Goal: Task Accomplishment & Management: Use online tool/utility

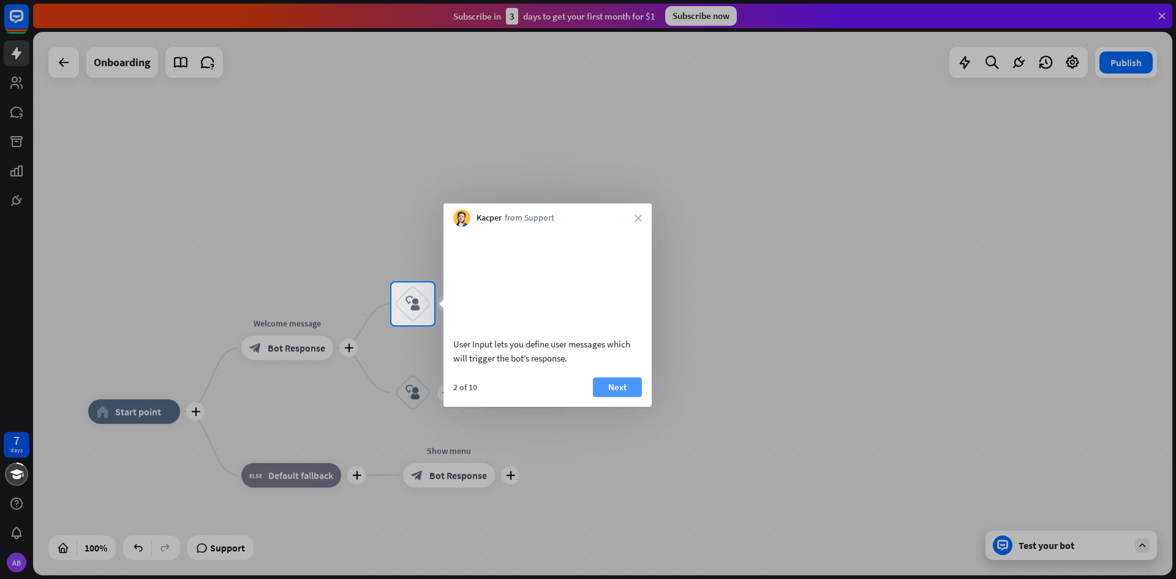
click at [625, 380] on button "Next" at bounding box center [617, 387] width 49 height 20
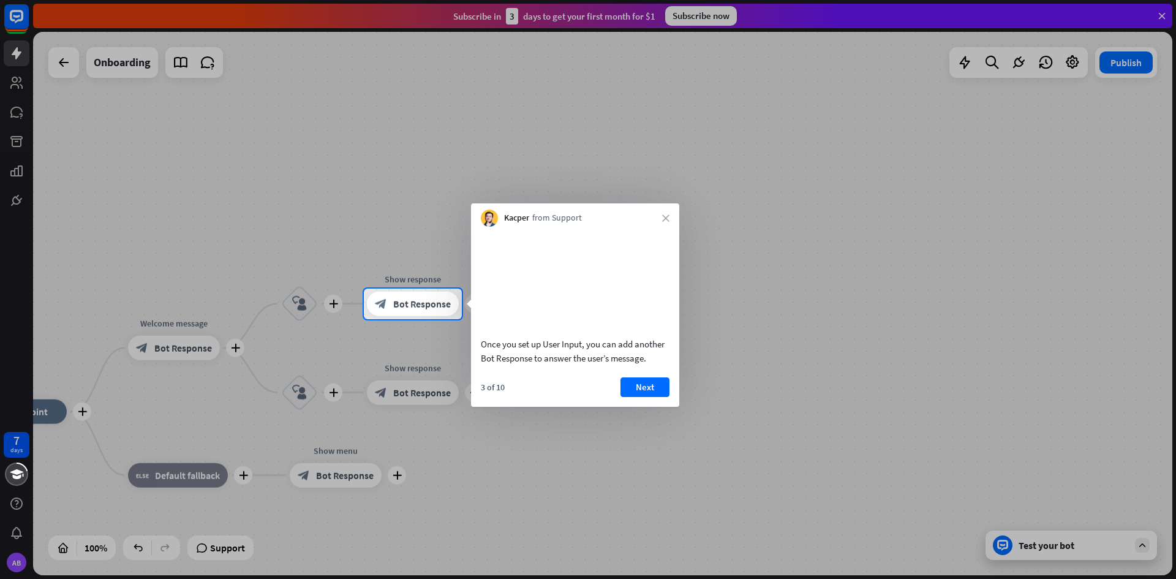
click at [631, 397] on div "3 of 10 Next" at bounding box center [575, 391] width 208 height 29
click at [633, 391] on button "Next" at bounding box center [644, 387] width 49 height 20
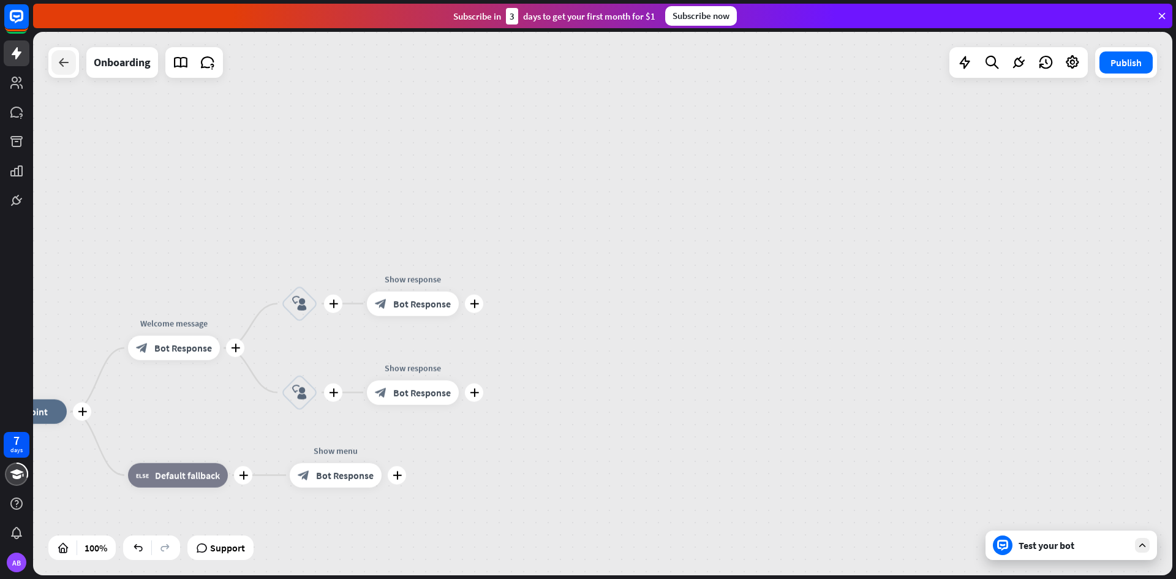
click at [74, 67] on div at bounding box center [63, 62] width 24 height 24
click at [66, 72] on div at bounding box center [63, 62] width 24 height 24
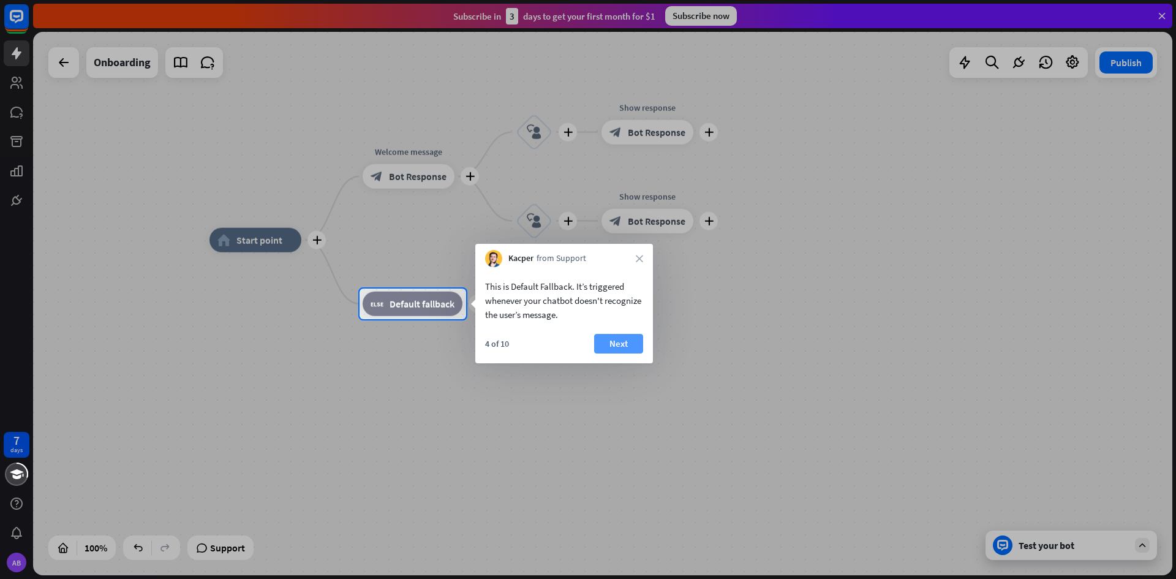
click at [612, 336] on button "Next" at bounding box center [618, 344] width 49 height 20
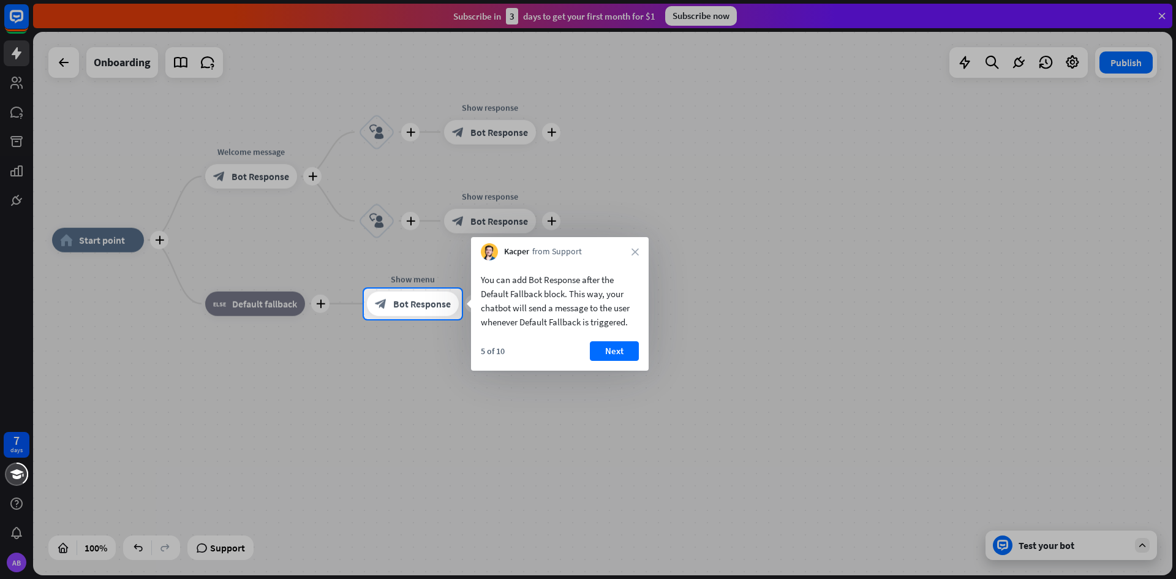
click at [627, 249] on div "Kacper from Support close" at bounding box center [560, 248] width 178 height 23
click at [628, 249] on div "Kacper from Support close" at bounding box center [560, 248] width 178 height 23
click at [634, 252] on icon "close" at bounding box center [634, 251] width 7 height 7
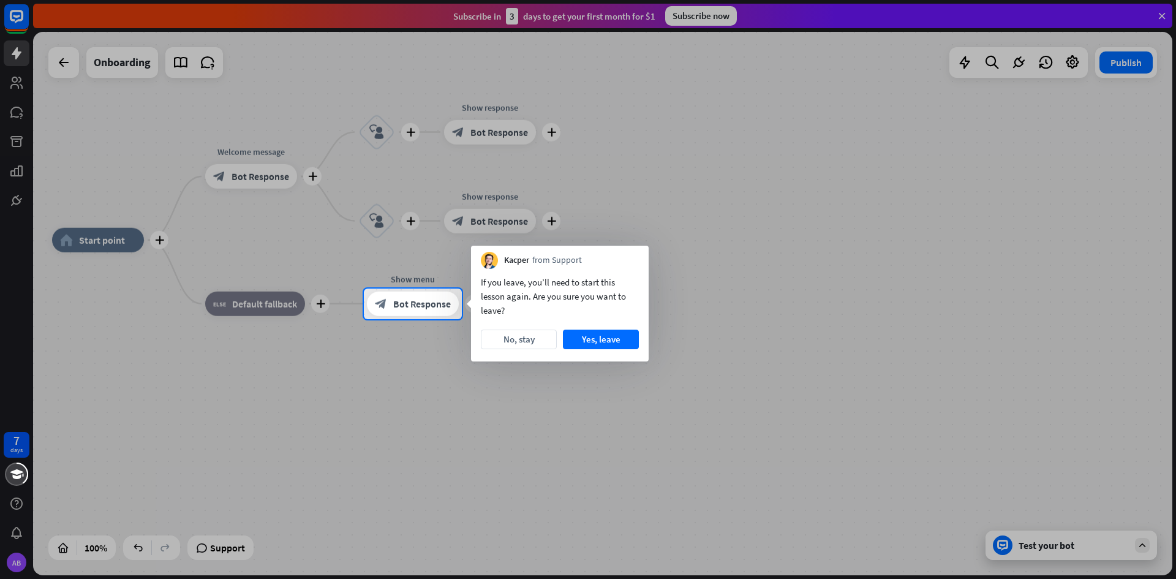
click at [634, 257] on div "Kacper from Support" at bounding box center [560, 257] width 178 height 23
click at [635, 260] on div "Kacper from Support" at bounding box center [560, 257] width 178 height 23
click at [585, 335] on button "Yes, leave" at bounding box center [601, 339] width 76 height 20
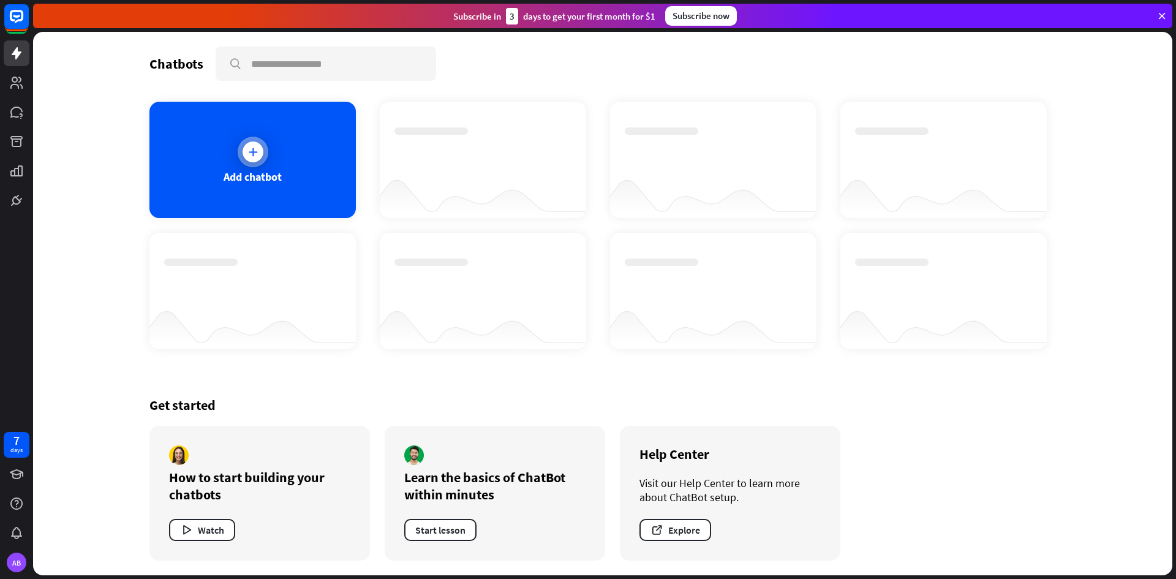
click at [282, 152] on div "Add chatbot" at bounding box center [252, 160] width 206 height 116
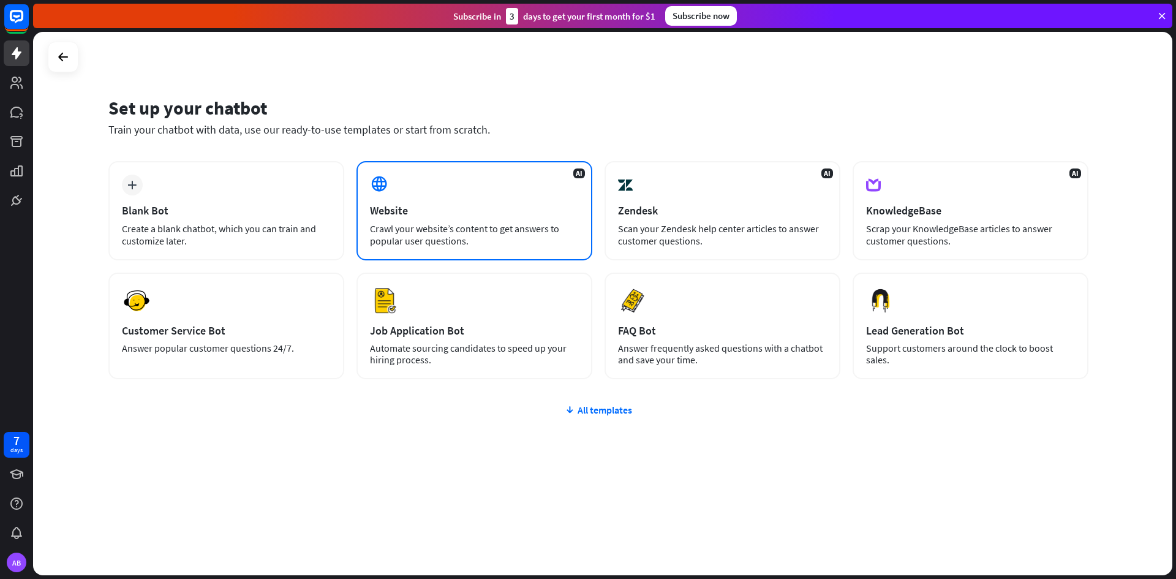
click at [405, 212] on div "Website" at bounding box center [474, 210] width 209 height 14
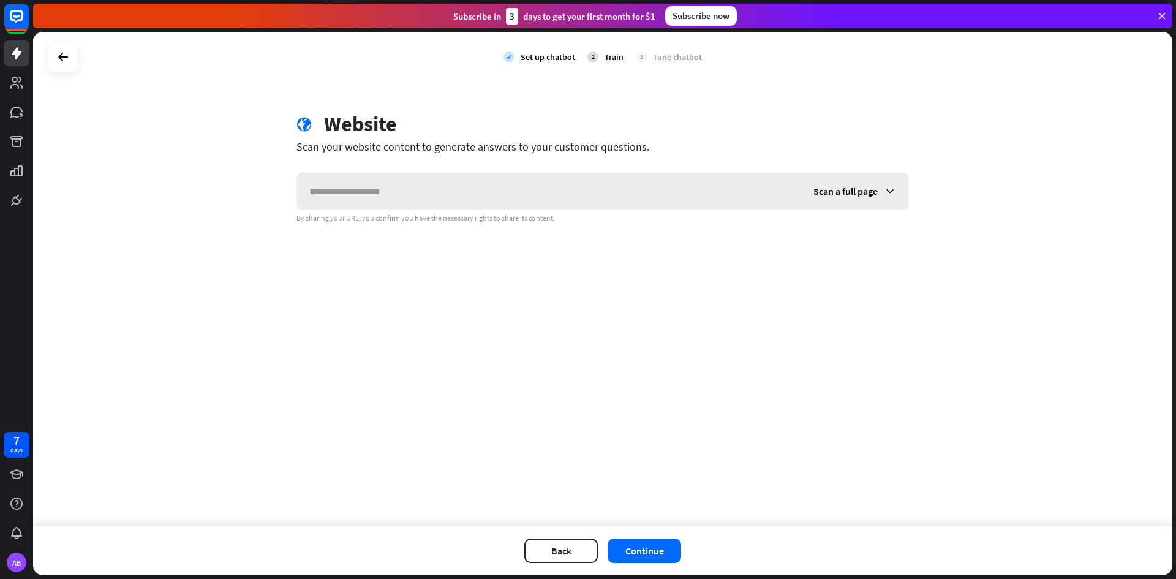
click at [355, 173] on input "text" at bounding box center [549, 191] width 504 height 37
click at [840, 193] on span "Scan a full page" at bounding box center [845, 191] width 64 height 12
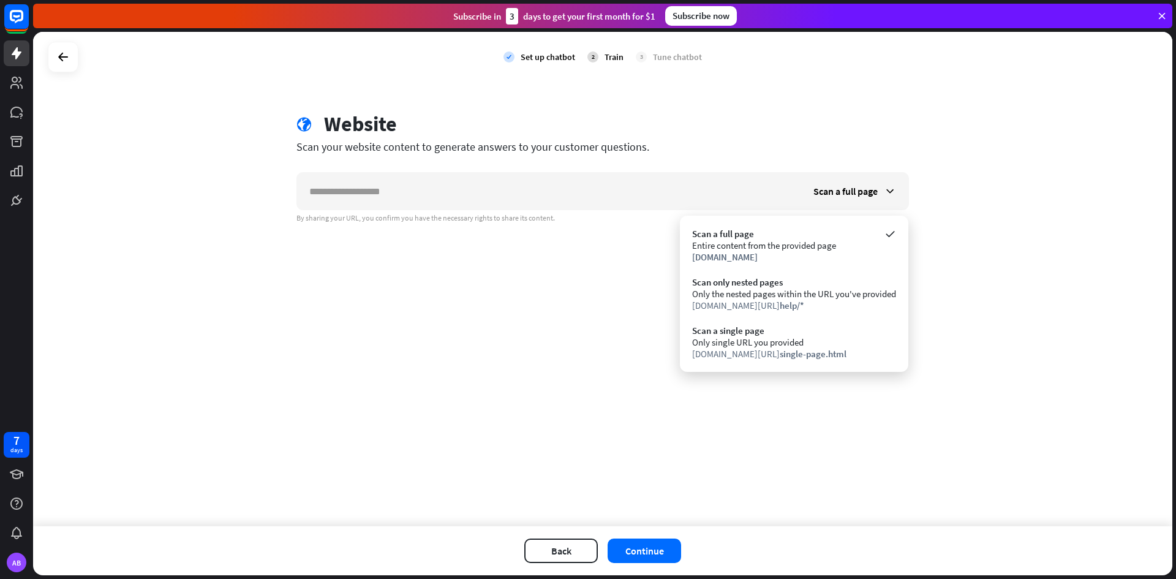
click at [590, 266] on div "check Set up chatbot 2 Train 3 Tune chatbot globe Website Scan your website con…" at bounding box center [602, 279] width 1139 height 494
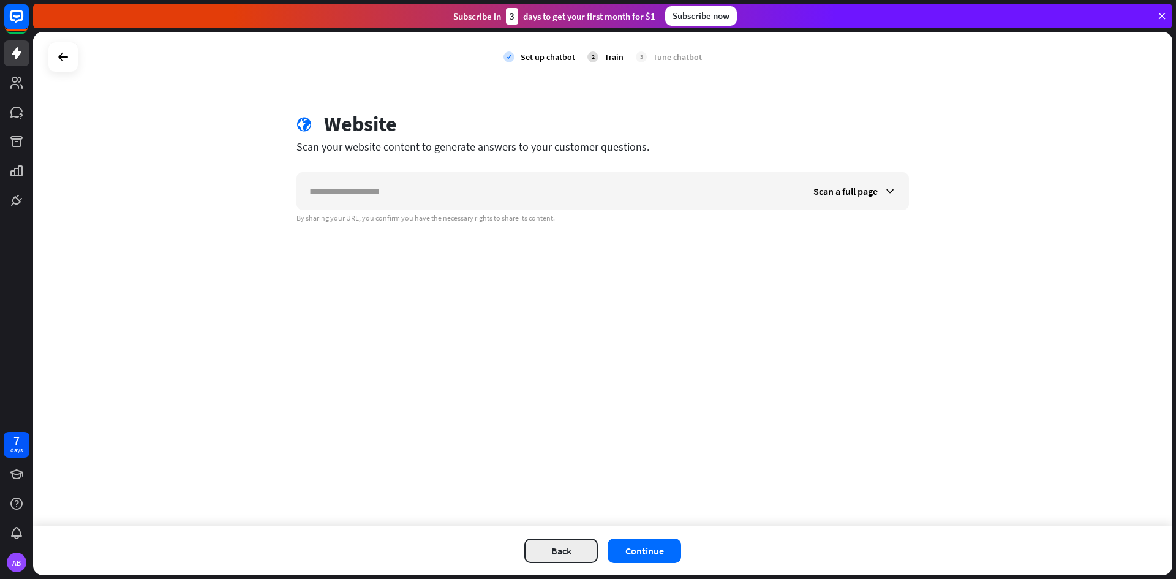
click at [529, 543] on button "Back" at bounding box center [560, 550] width 73 height 24
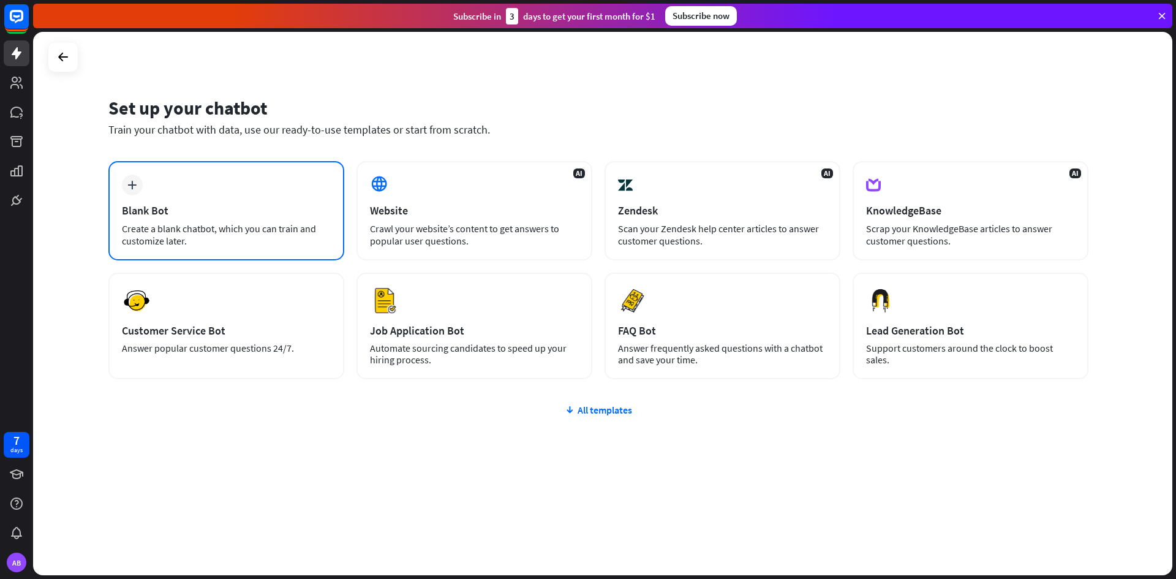
click at [281, 196] on div "plus Blank Bot Create a blank chatbot, which you can train and customize later." at bounding box center [226, 210] width 236 height 99
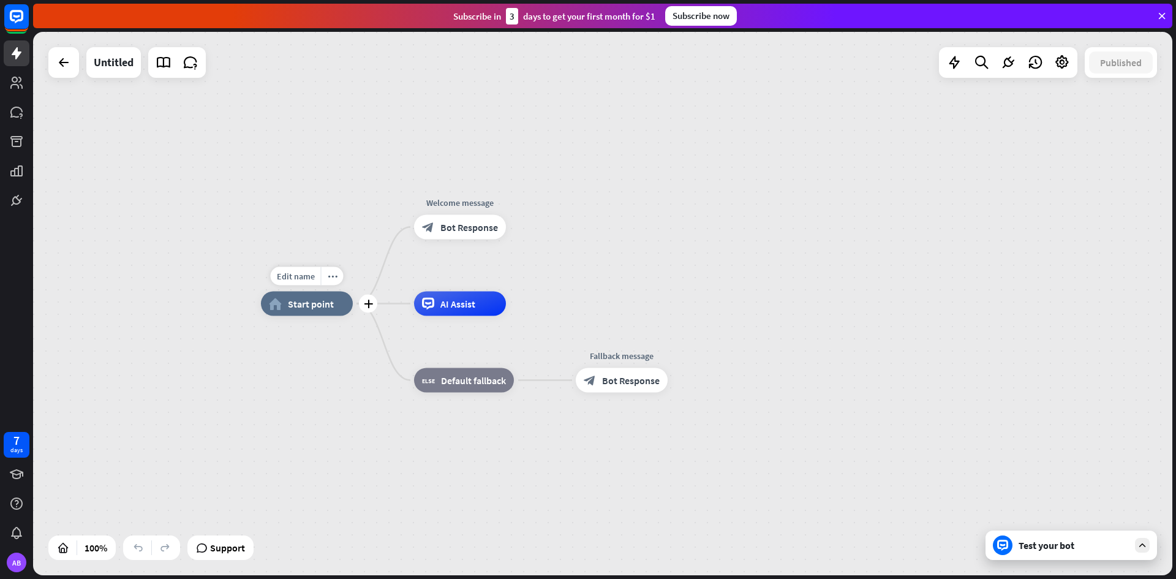
click at [307, 310] on div "home_2 Start point" at bounding box center [307, 303] width 92 height 24
click at [323, 280] on div "more_horiz" at bounding box center [332, 276] width 23 height 18
click at [284, 291] on div "home_2 Start point" at bounding box center [307, 303] width 92 height 24
click at [59, 77] on div at bounding box center [63, 62] width 31 height 31
click at [64, 69] on icon at bounding box center [63, 62] width 15 height 15
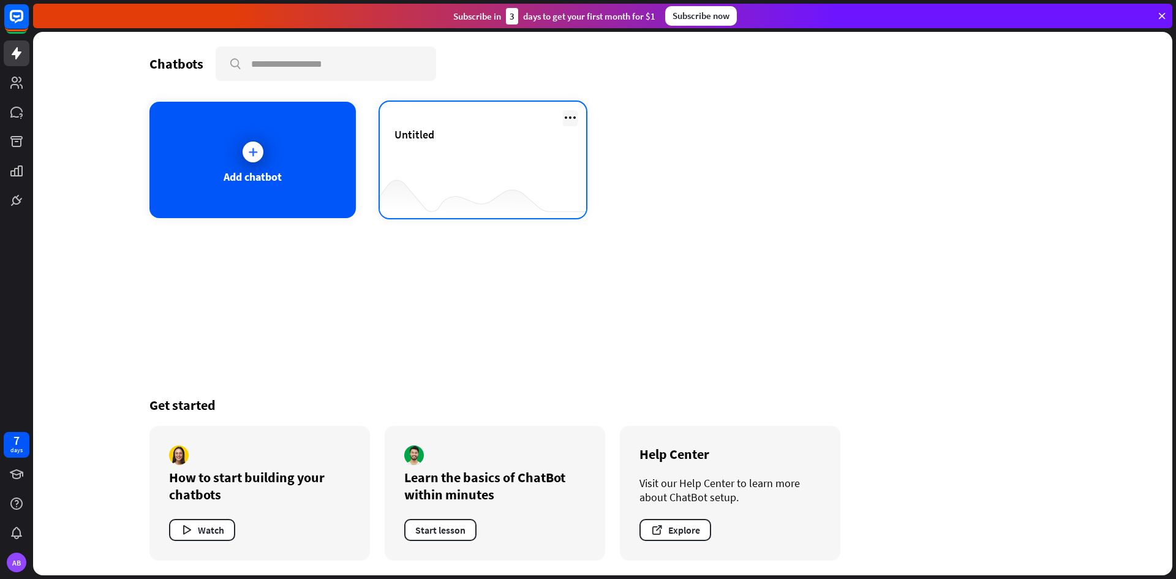
click at [573, 111] on icon at bounding box center [570, 117] width 15 height 15
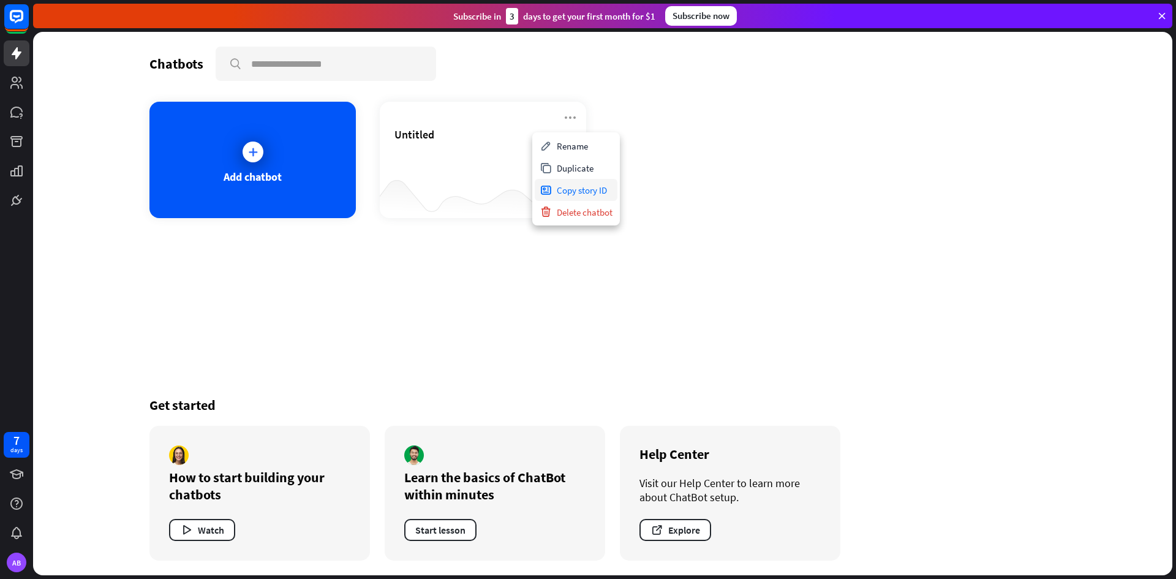
click at [580, 186] on div "Copy story ID" at bounding box center [576, 190] width 83 height 22
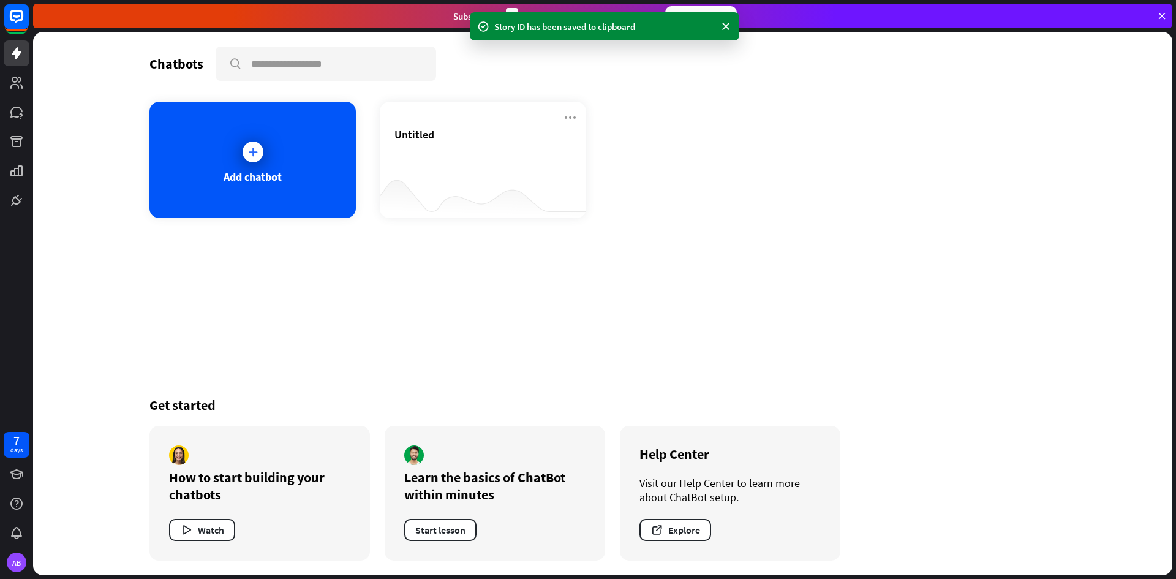
drag, startPoint x: 531, startPoint y: 246, endPoint x: 530, endPoint y: 252, distance: 6.2
click at [531, 247] on div "Chatbots search Add chatbot Untitled Get started How to start building your cha…" at bounding box center [603, 303] width 980 height 543
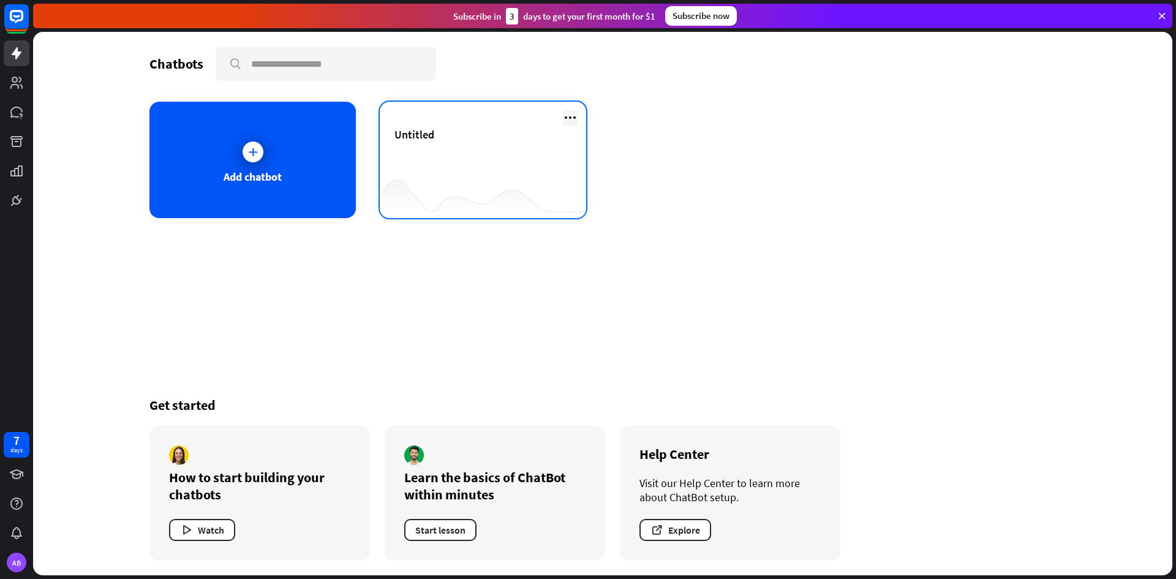
click at [574, 122] on icon at bounding box center [570, 117] width 15 height 15
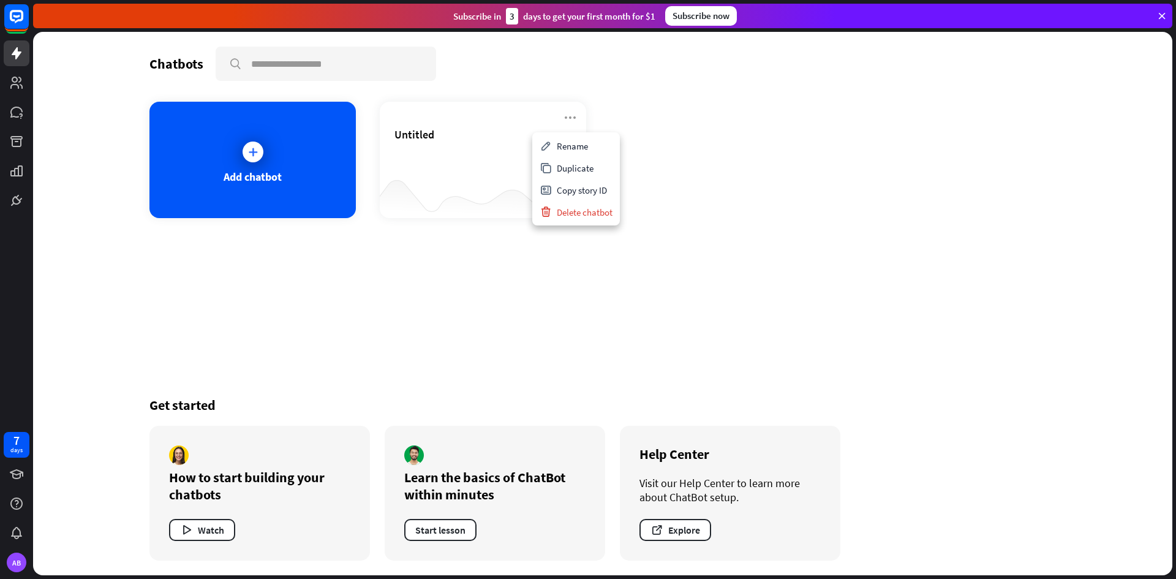
click at [348, 316] on div "Chatbots search Add chatbot Untitled Get started How to start building your cha…" at bounding box center [603, 303] width 980 height 543
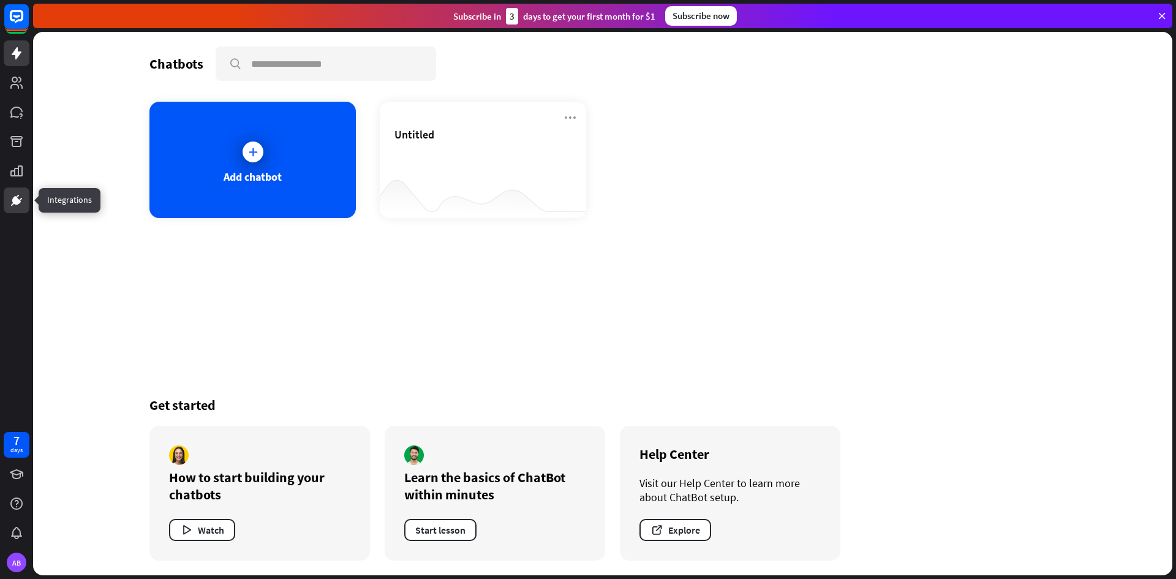
click at [13, 192] on link at bounding box center [17, 200] width 26 height 26
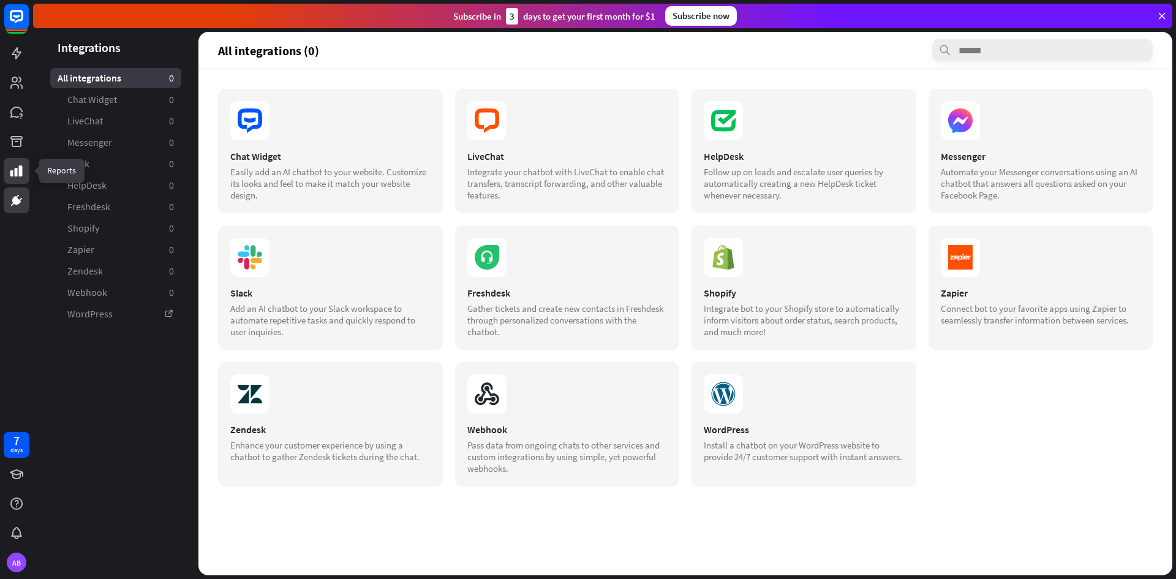
click at [20, 178] on icon at bounding box center [16, 170] width 15 height 15
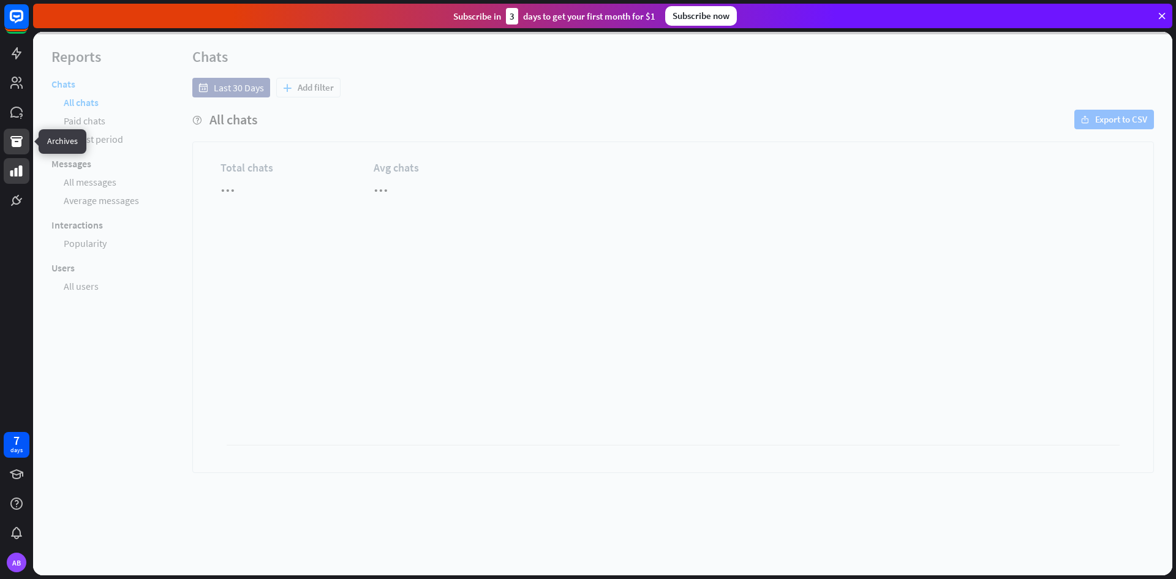
click at [12, 149] on link at bounding box center [17, 142] width 26 height 26
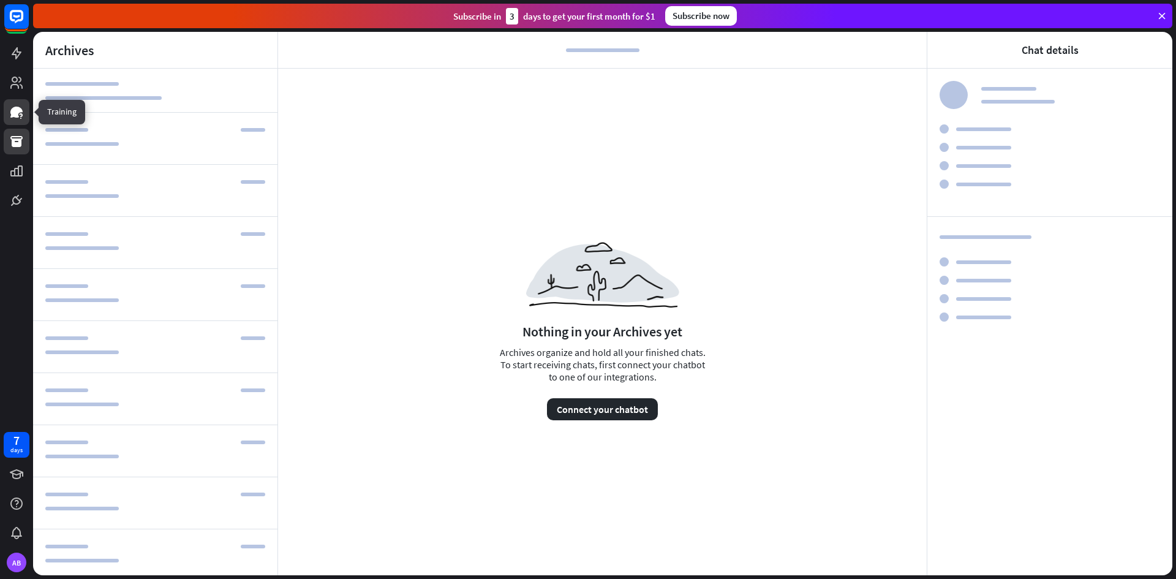
click at [13, 110] on icon at bounding box center [16, 112] width 12 height 11
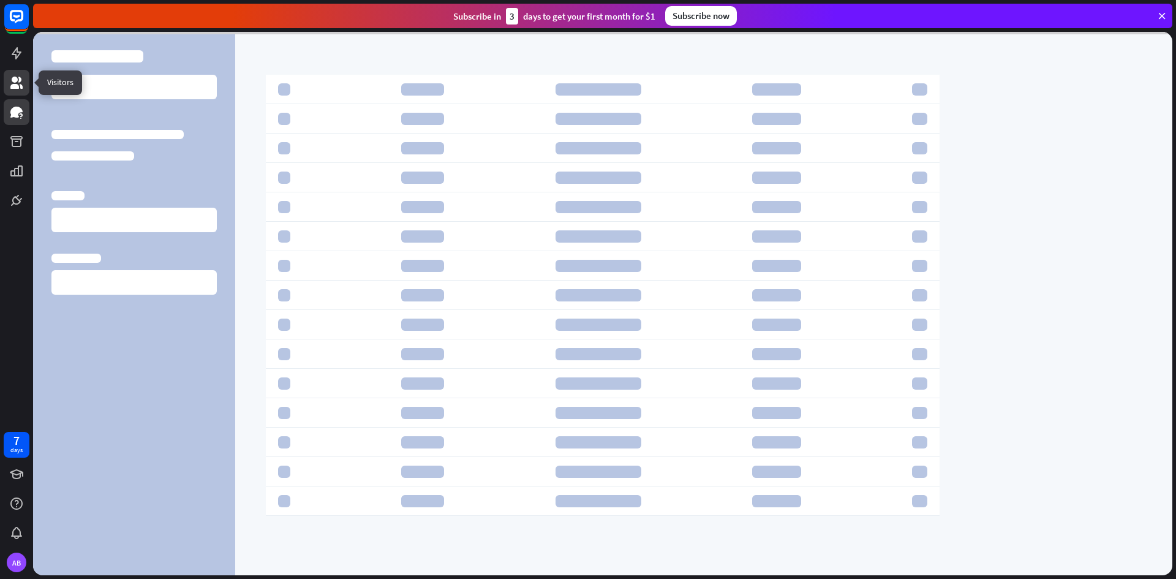
click at [17, 92] on link at bounding box center [17, 83] width 26 height 26
click at [12, 63] on link at bounding box center [17, 53] width 26 height 26
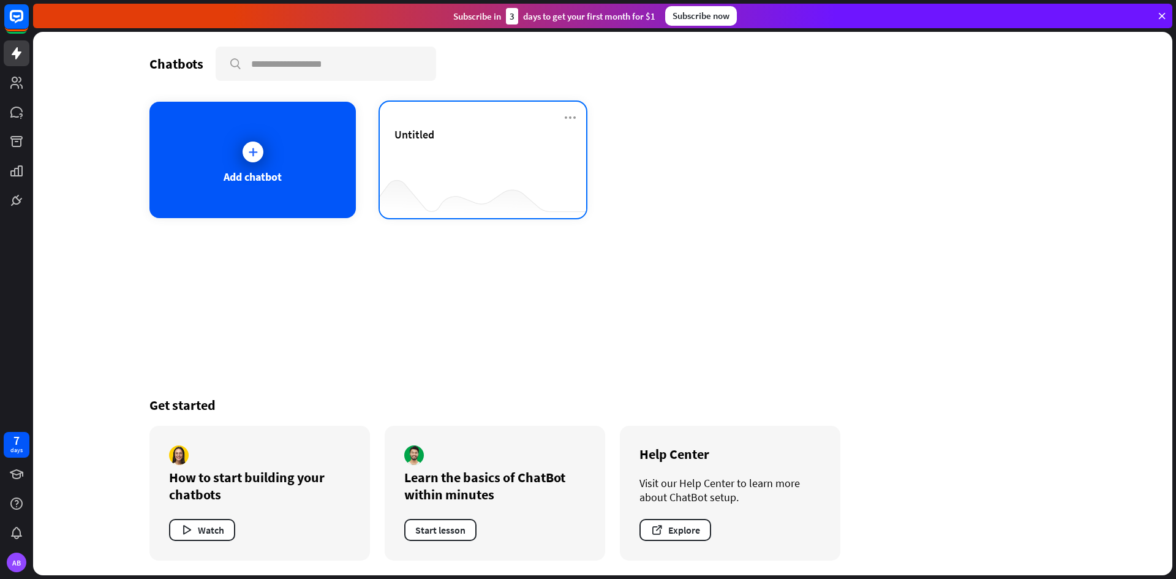
drag, startPoint x: 833, startPoint y: 153, endPoint x: 448, endPoint y: 152, distance: 384.6
click at [448, 152] on div "Untitled" at bounding box center [482, 148] width 177 height 43
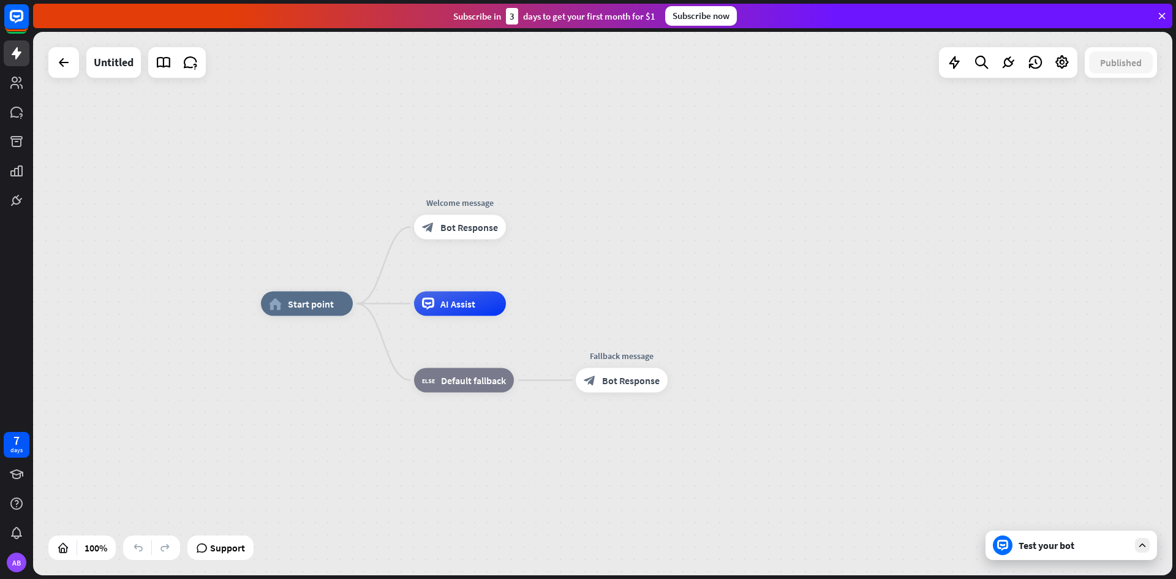
click at [1150, 540] on div "Test your bot" at bounding box center [1070, 544] width 171 height 29
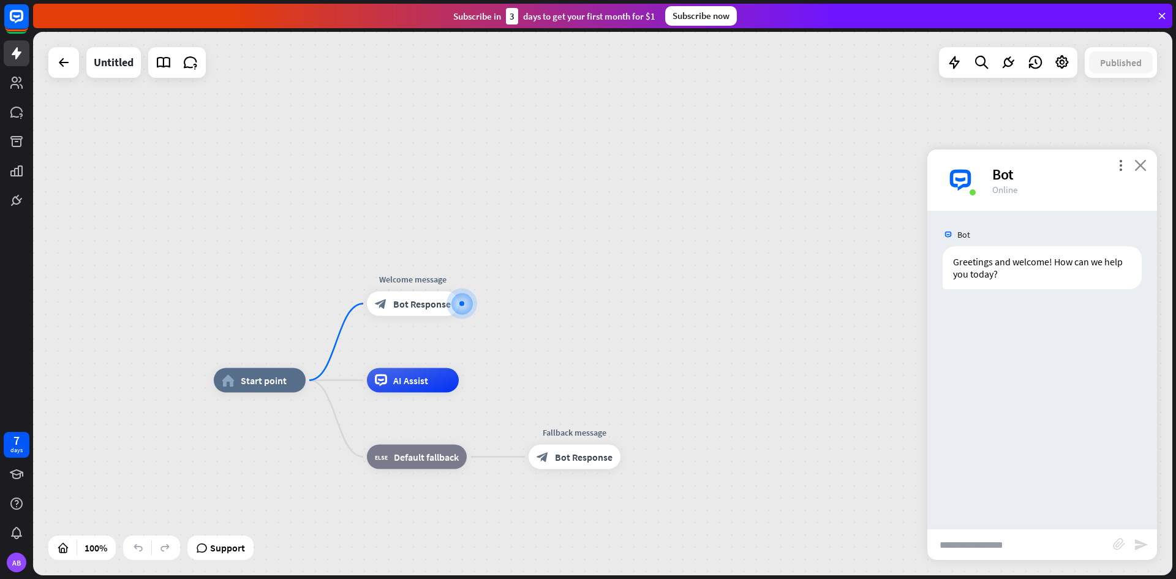
click at [1141, 164] on icon "close" at bounding box center [1140, 165] width 12 height 12
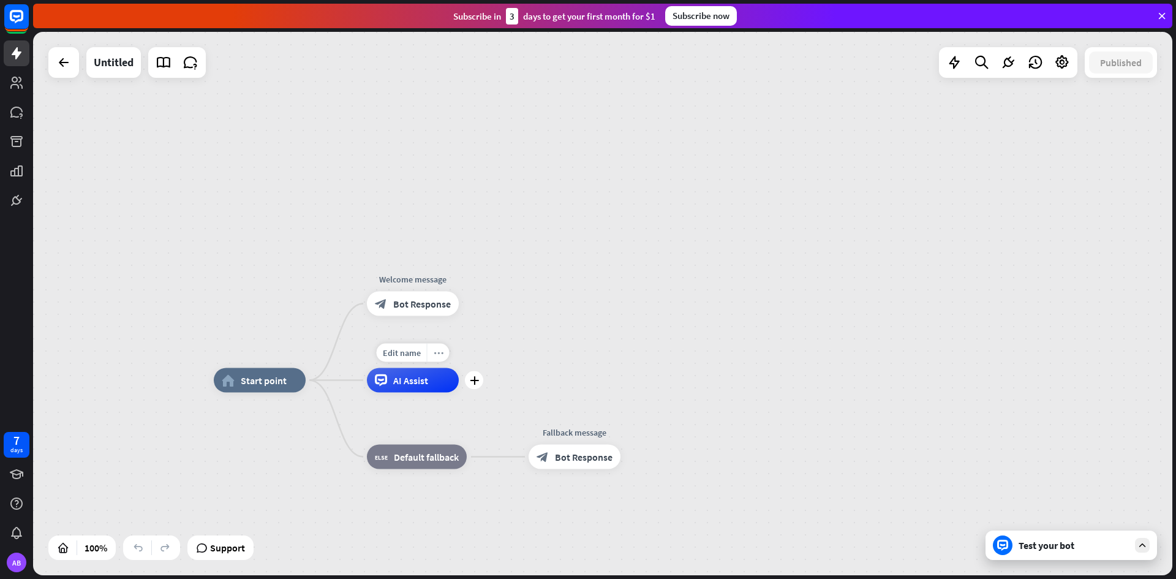
click at [440, 361] on div "more_horiz" at bounding box center [438, 353] width 23 height 18
click at [435, 368] on div "plus AI Assist" at bounding box center [413, 380] width 92 height 24
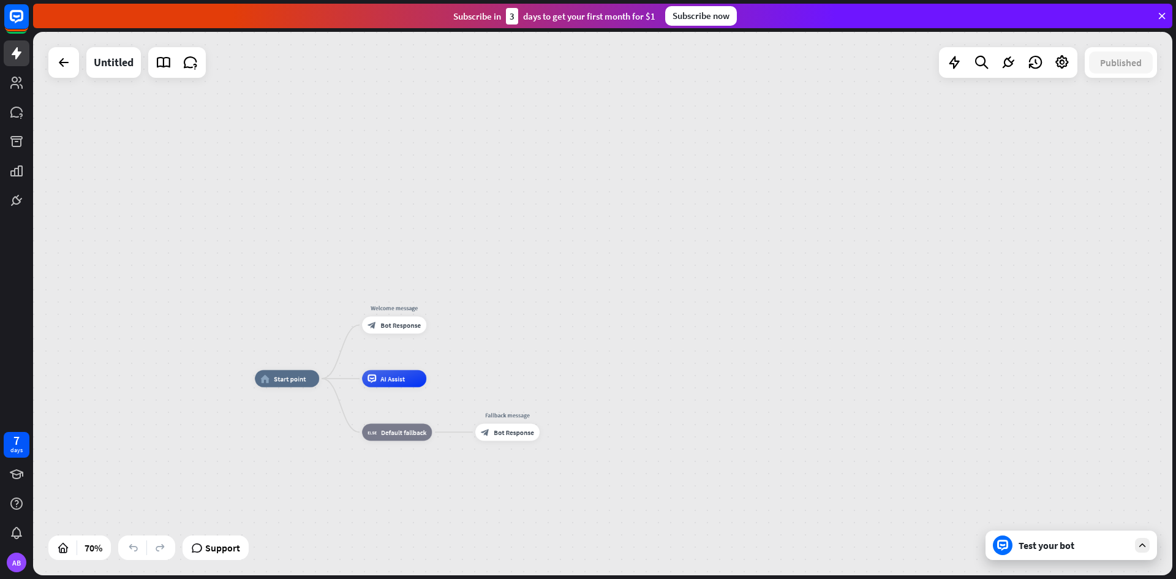
drag, startPoint x: 238, startPoint y: 306, endPoint x: 369, endPoint y: 263, distance: 138.1
click at [1064, 546] on div "Test your bot" at bounding box center [1073, 545] width 110 height 12
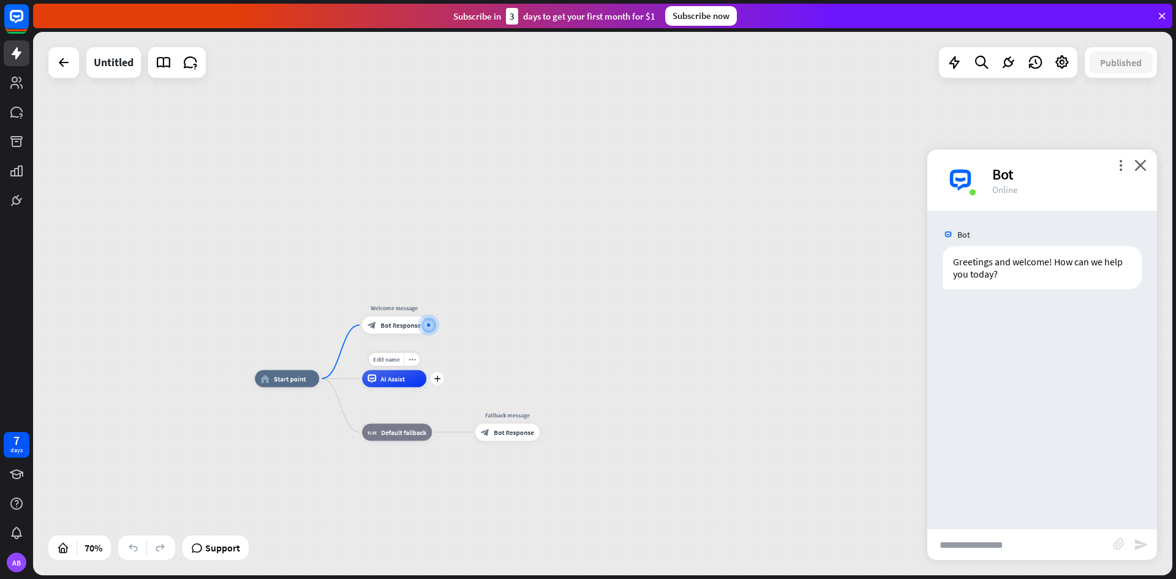
click at [411, 385] on div "AI Assist" at bounding box center [394, 378] width 64 height 17
click at [610, 412] on div "home_2 Start point Welcome message block_bot_response Bot Response AI Assist bl…" at bounding box center [653, 568] width 797 height 380
click at [1006, 59] on icon at bounding box center [1008, 62] width 16 height 16
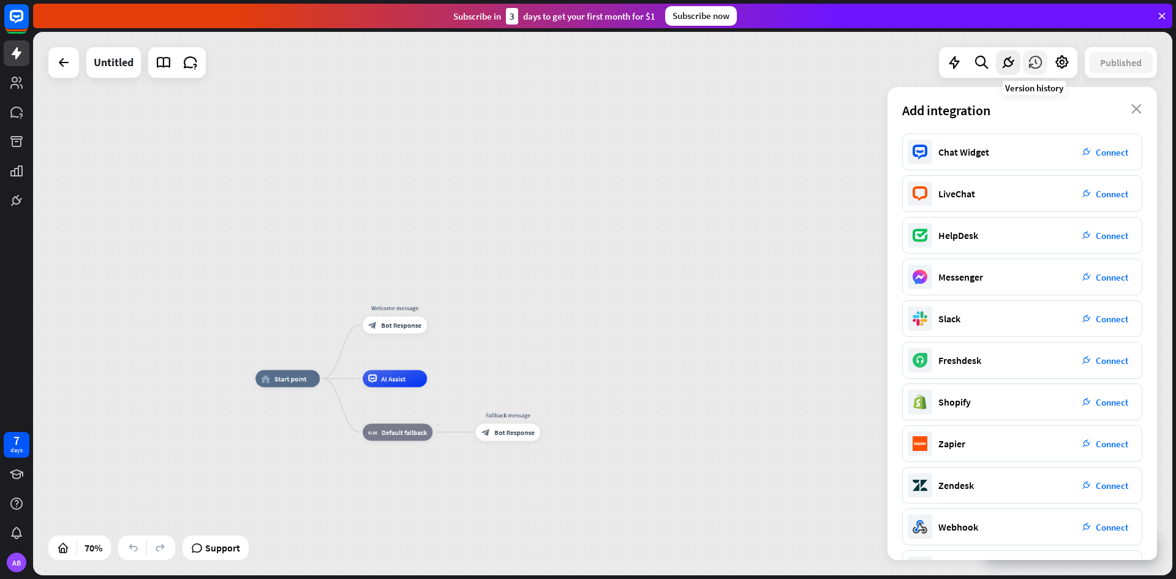
click at [1032, 56] on icon at bounding box center [1035, 62] width 16 height 16
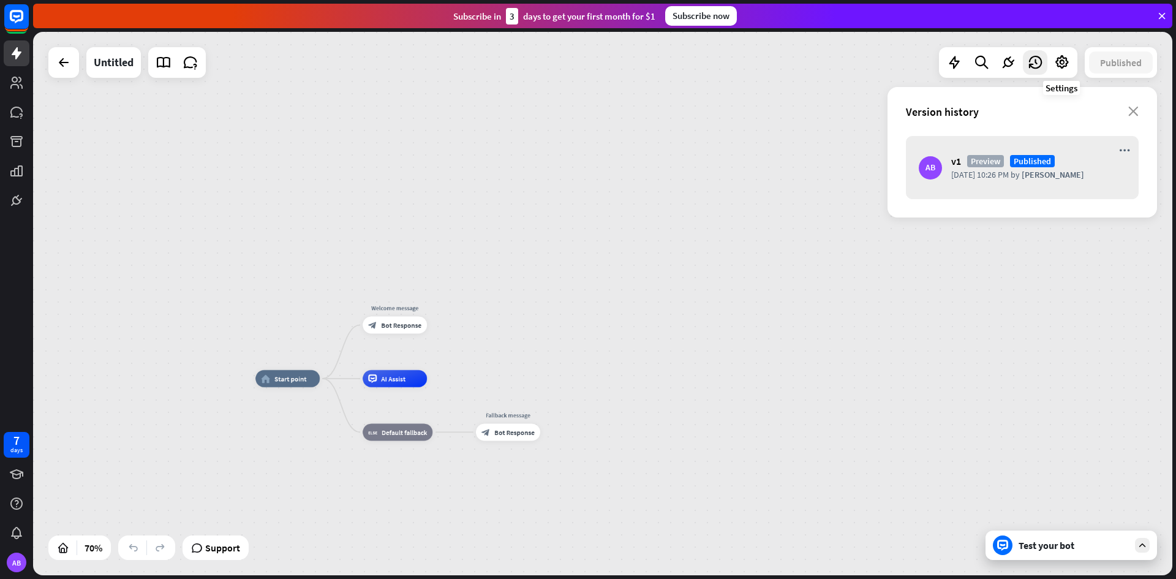
click at [1060, 59] on icon at bounding box center [1062, 62] width 16 height 16
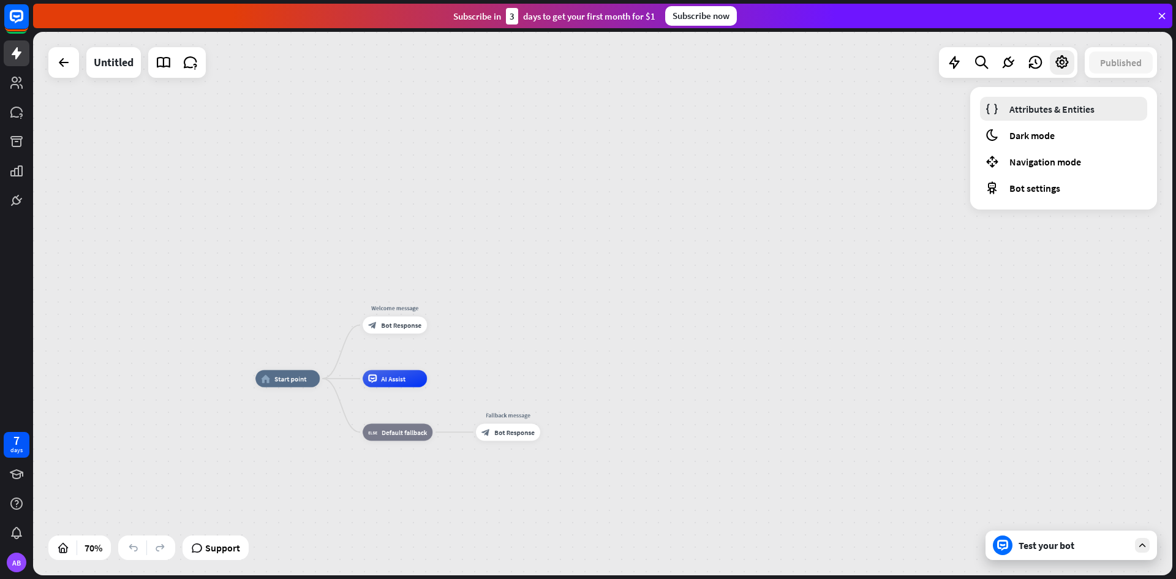
click at [1037, 114] on span "Attributes & Entities" at bounding box center [1051, 109] width 85 height 12
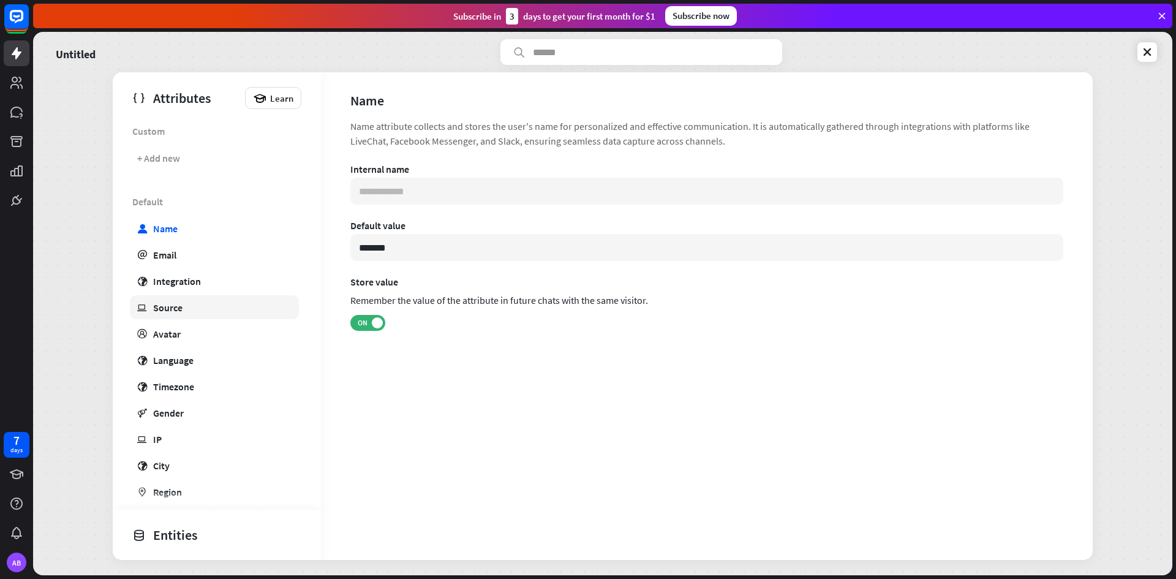
click at [206, 301] on link "ip Source" at bounding box center [214, 307] width 169 height 24
type input "**********"
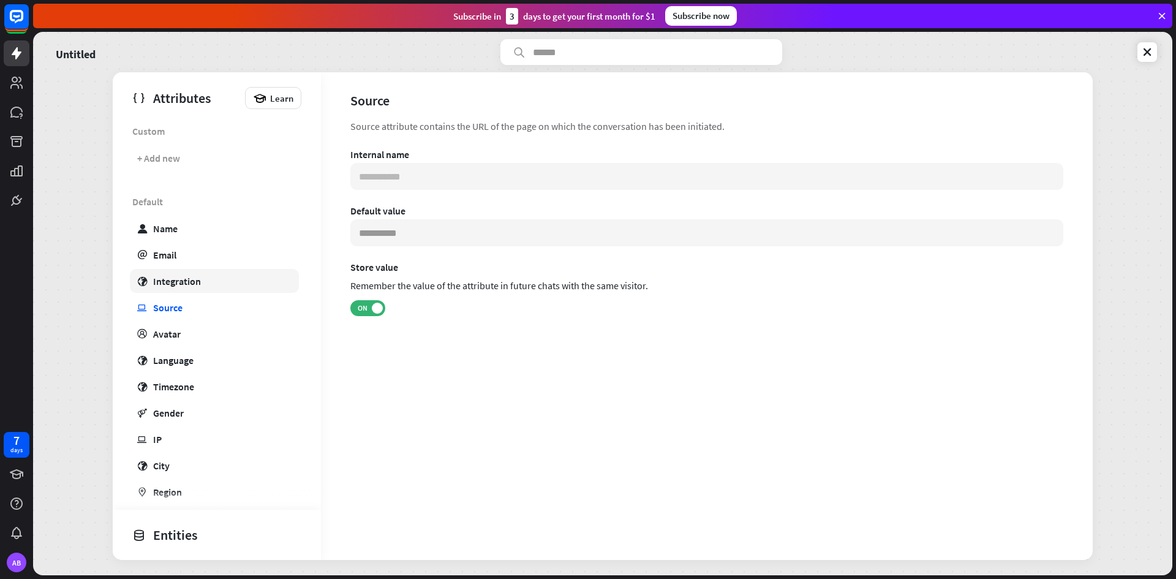
click at [231, 280] on link "globe Integration" at bounding box center [214, 281] width 169 height 24
type input "**********"
type input "***"
